Goal: Find specific page/section: Find specific page/section

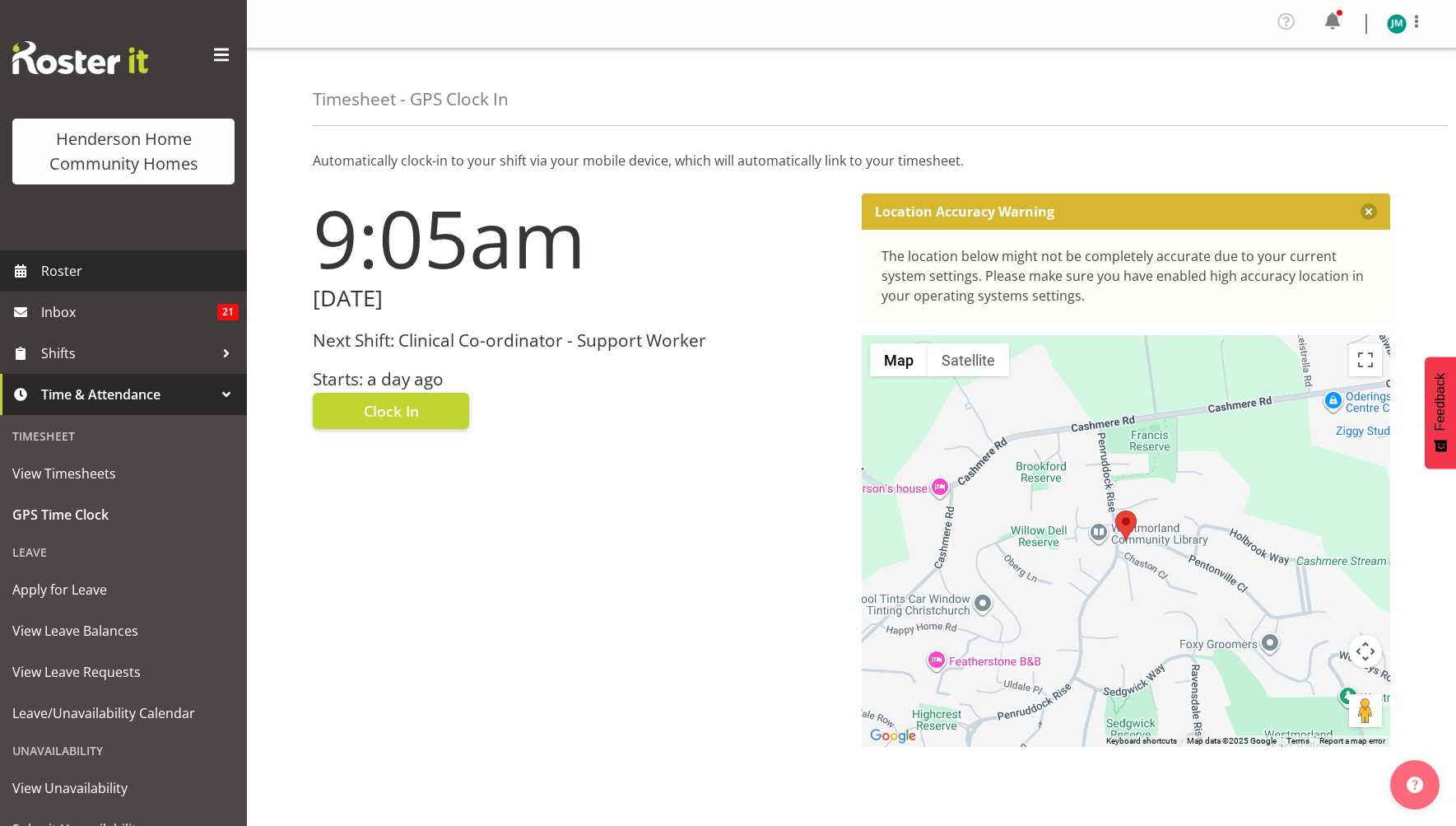
click at [71, 276] on span "Roster" at bounding box center [140, 271] width 198 height 25
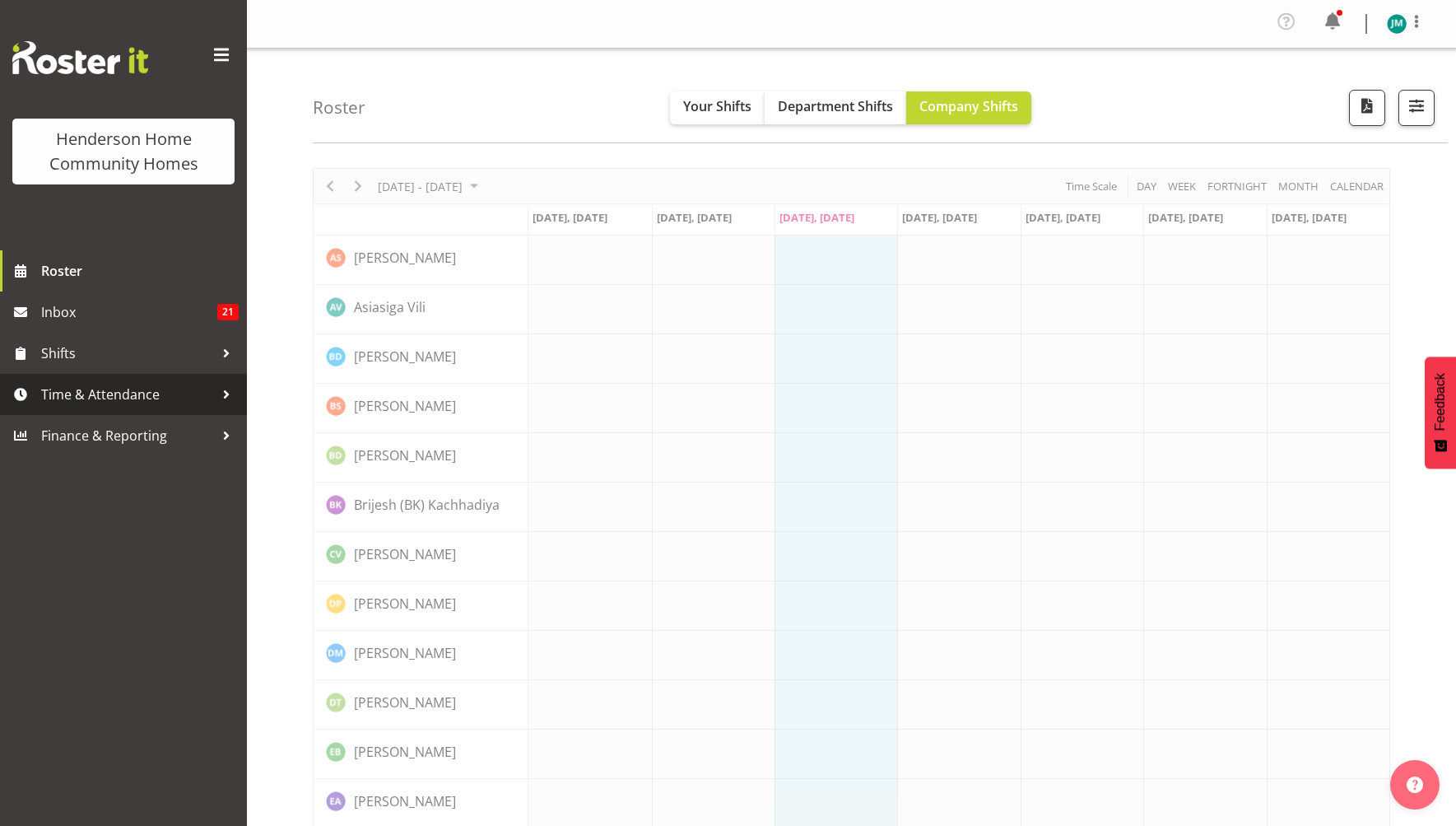
click at [174, 400] on span "Time & Attendance" at bounding box center [127, 394] width 173 height 25
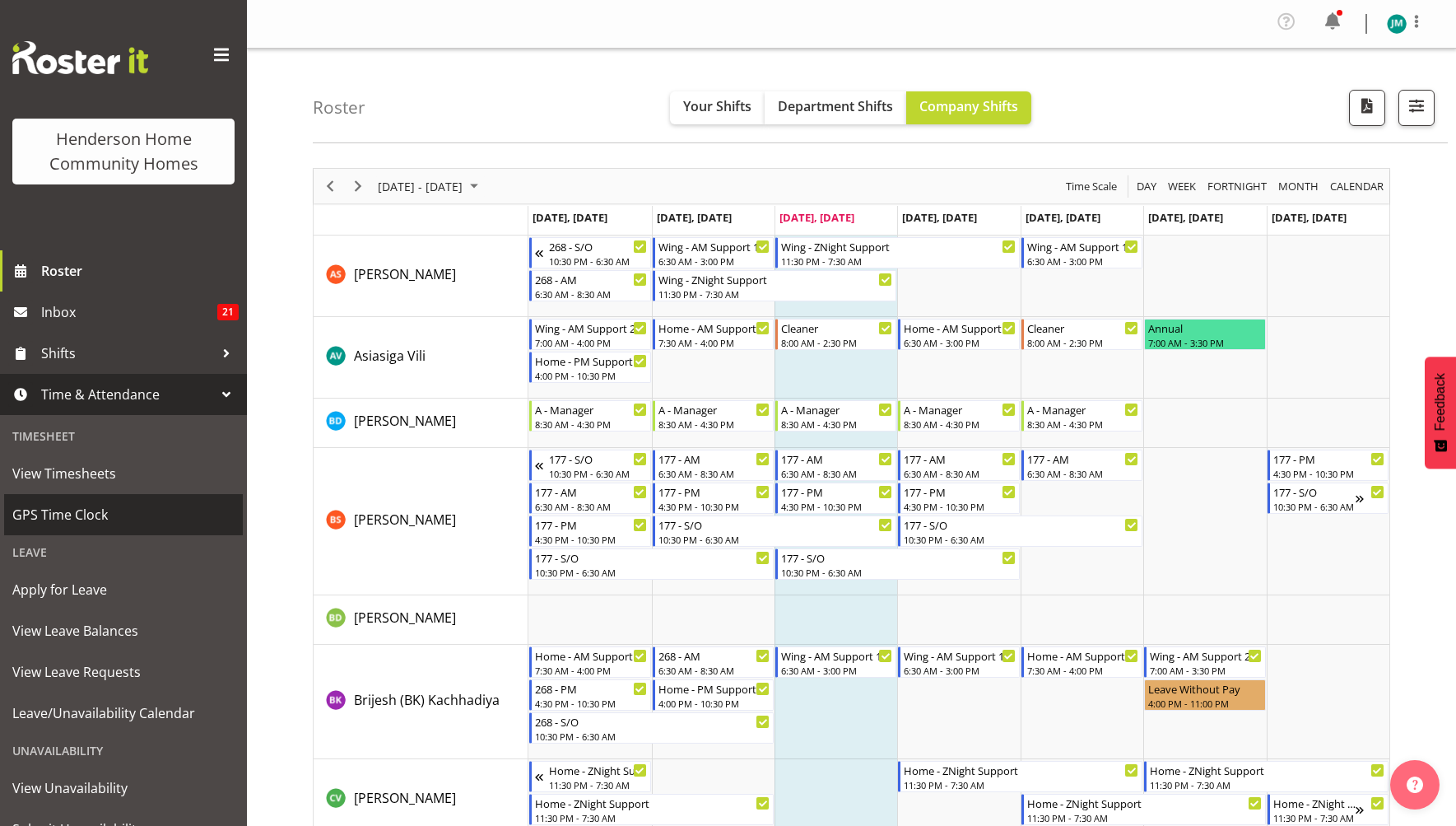
click at [123, 509] on span "GPS Time Clock" at bounding box center [123, 515] width 222 height 25
